Goal: Task Accomplishment & Management: Manage account settings

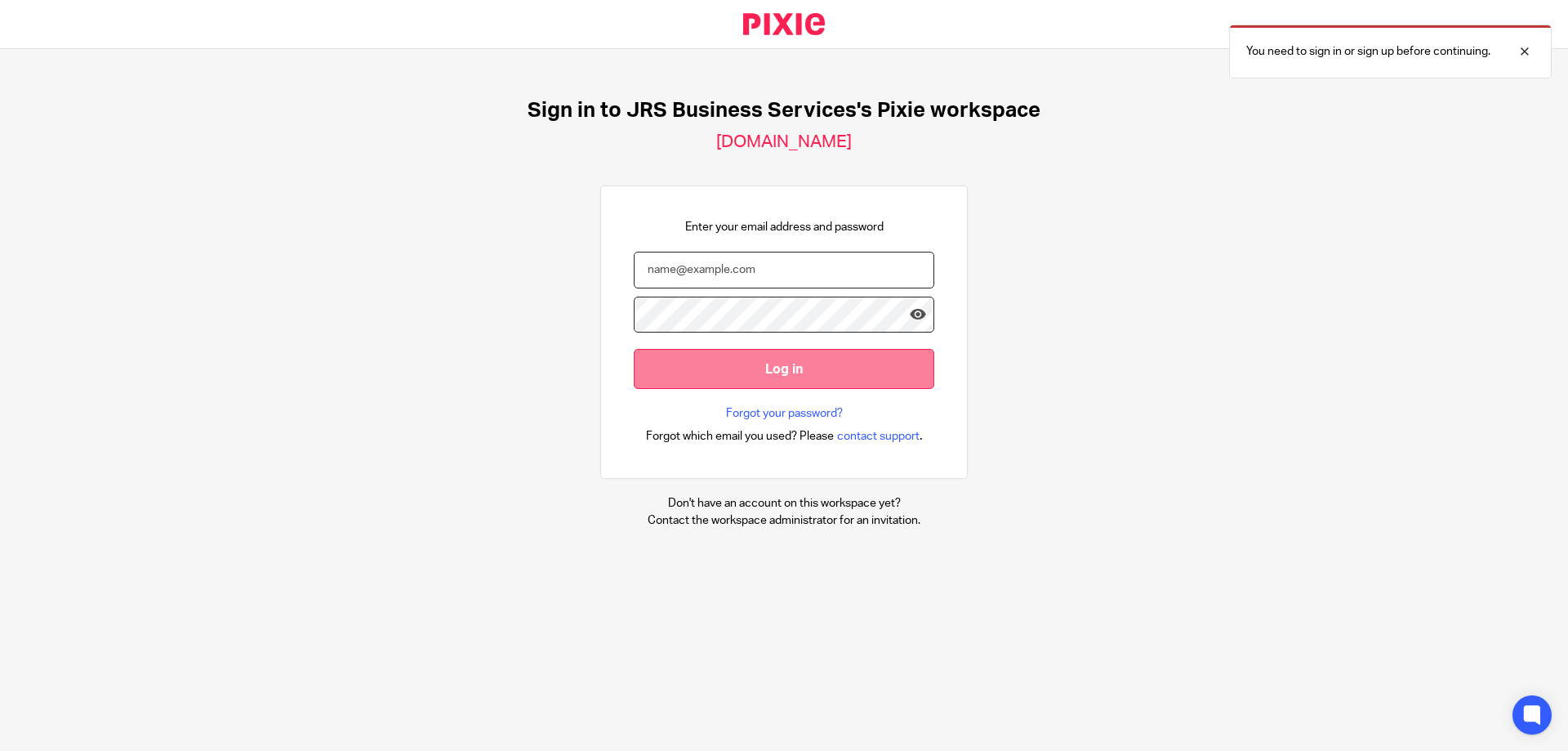
type input "s.williams@jrsbusiness.services"
click at [678, 362] on input "Log in" at bounding box center [784, 368] width 300 height 40
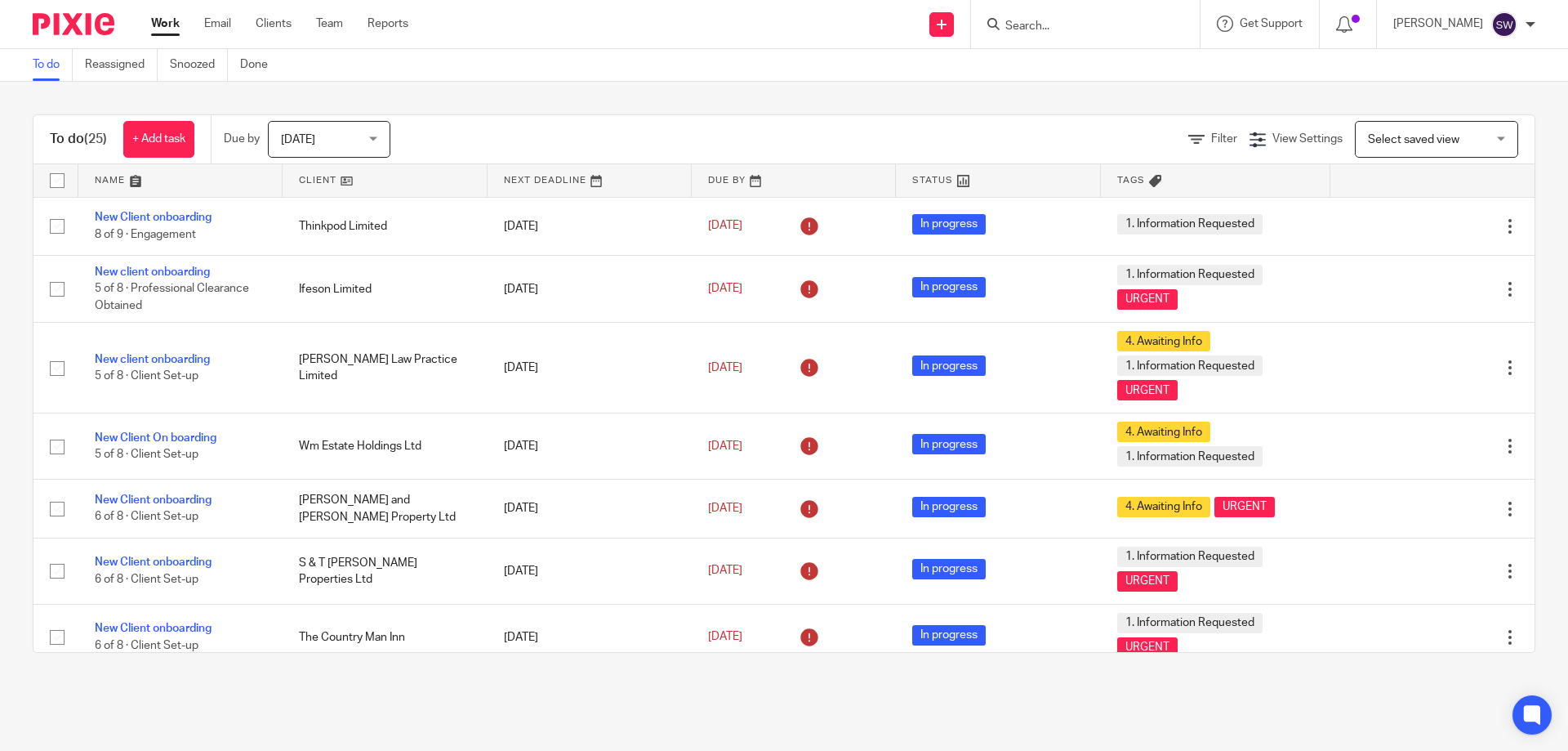
drag, startPoint x: 377, startPoint y: 140, endPoint x: 356, endPoint y: 183, distance: 47.9
click at [376, 139] on div "Today Today" at bounding box center [329, 138] width 122 height 36
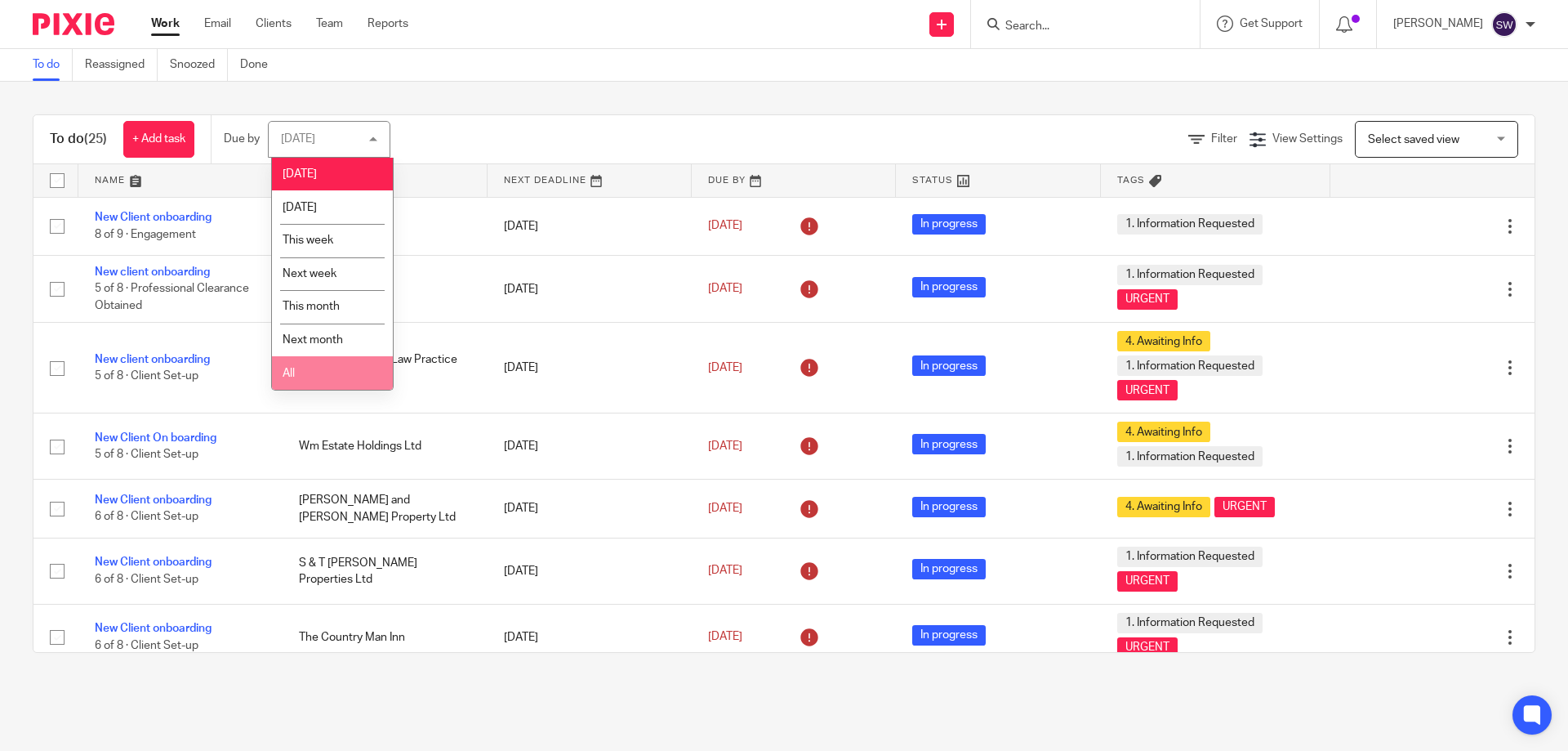
click at [317, 367] on li "All" at bounding box center [332, 373] width 121 height 34
